Goal: Find specific page/section: Find specific page/section

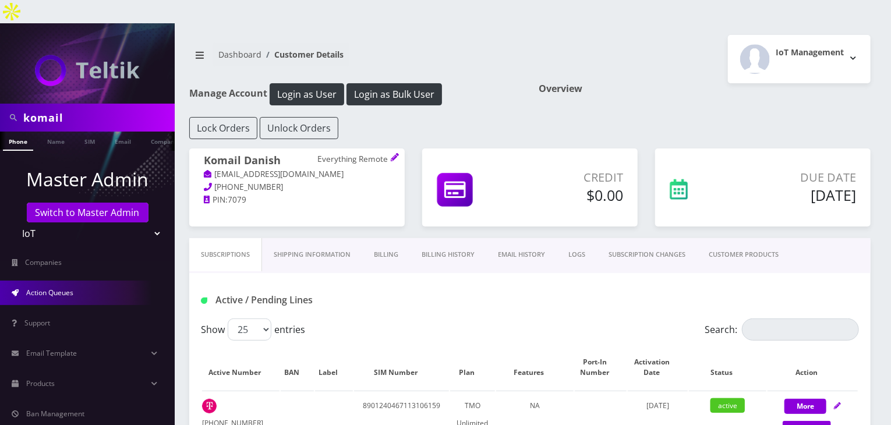
click at [86, 281] on link "Action Queues" at bounding box center [87, 293] width 175 height 24
